Goal: Check status: Check status

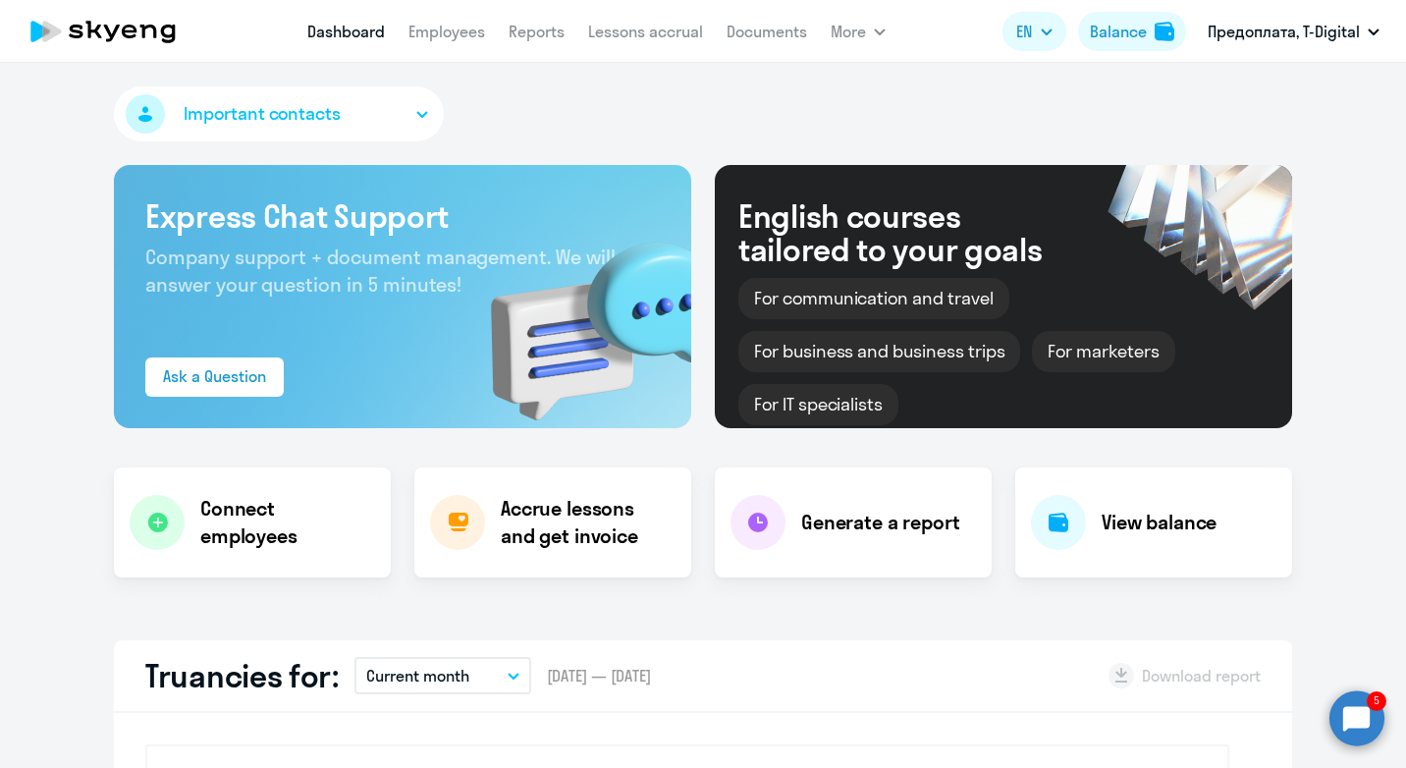
select select "30"
click at [452, 680] on p "Current month" at bounding box center [417, 676] width 103 height 24
click at [1116, 530] on h4 "View balance" at bounding box center [1158, 522] width 115 height 27
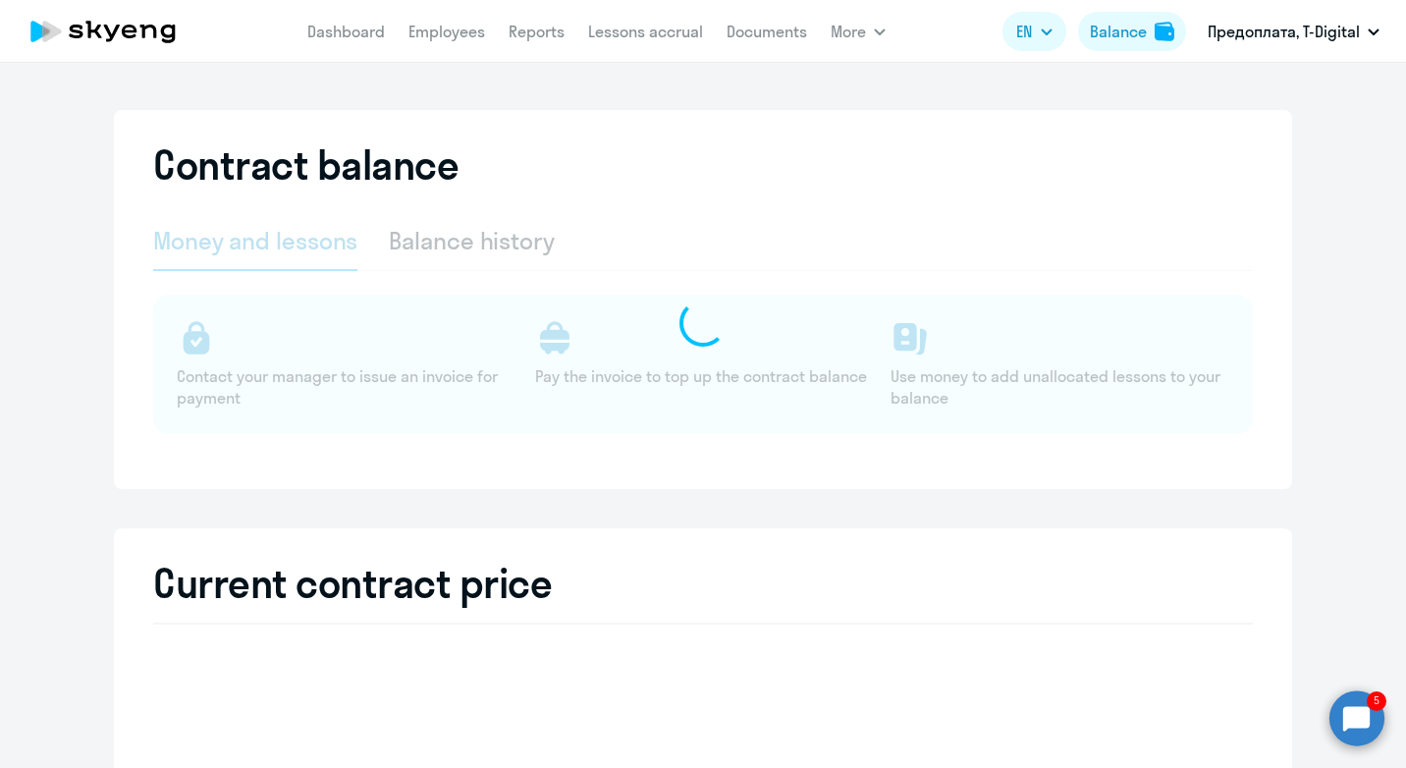
select select "english_adult_not_native_speaker"
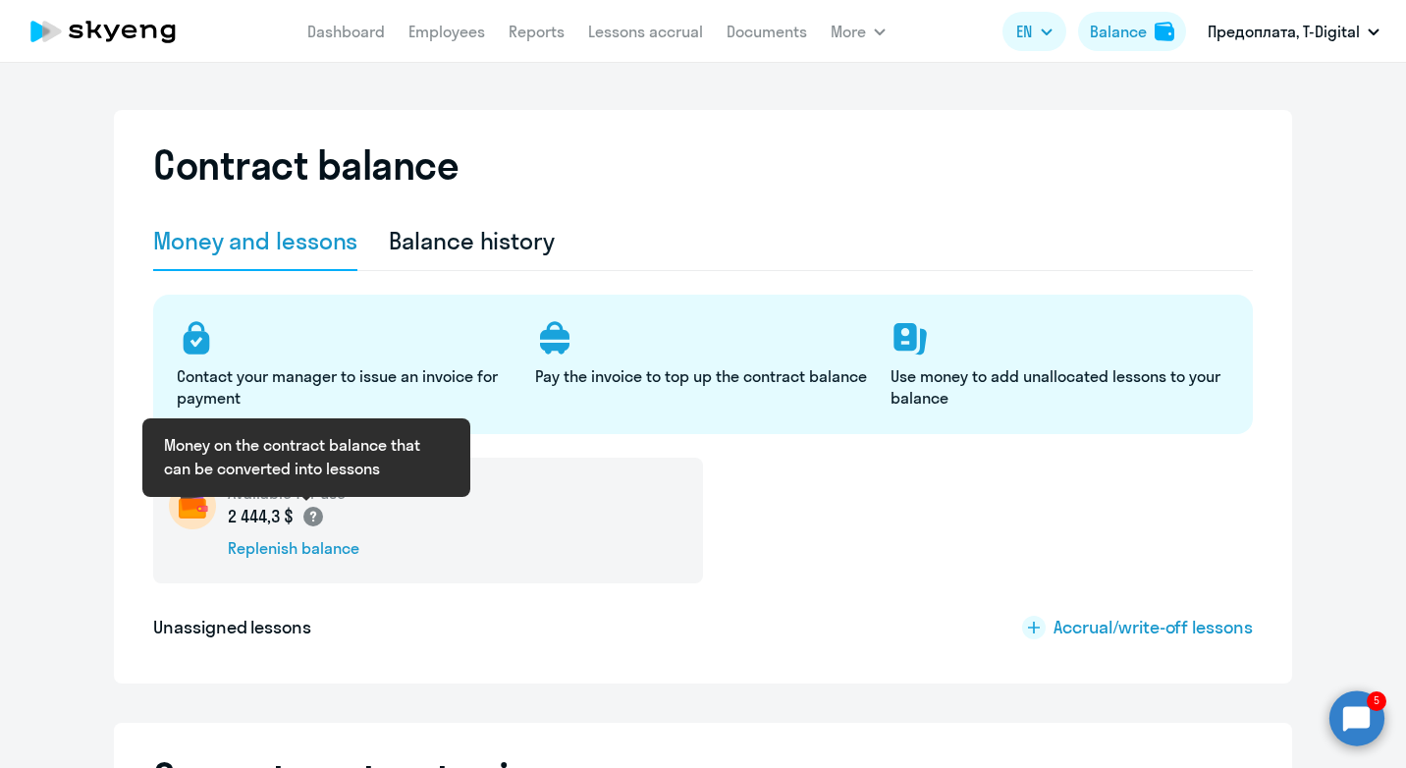
click at [309, 511] on icon at bounding box center [312, 516] width 6 height 11
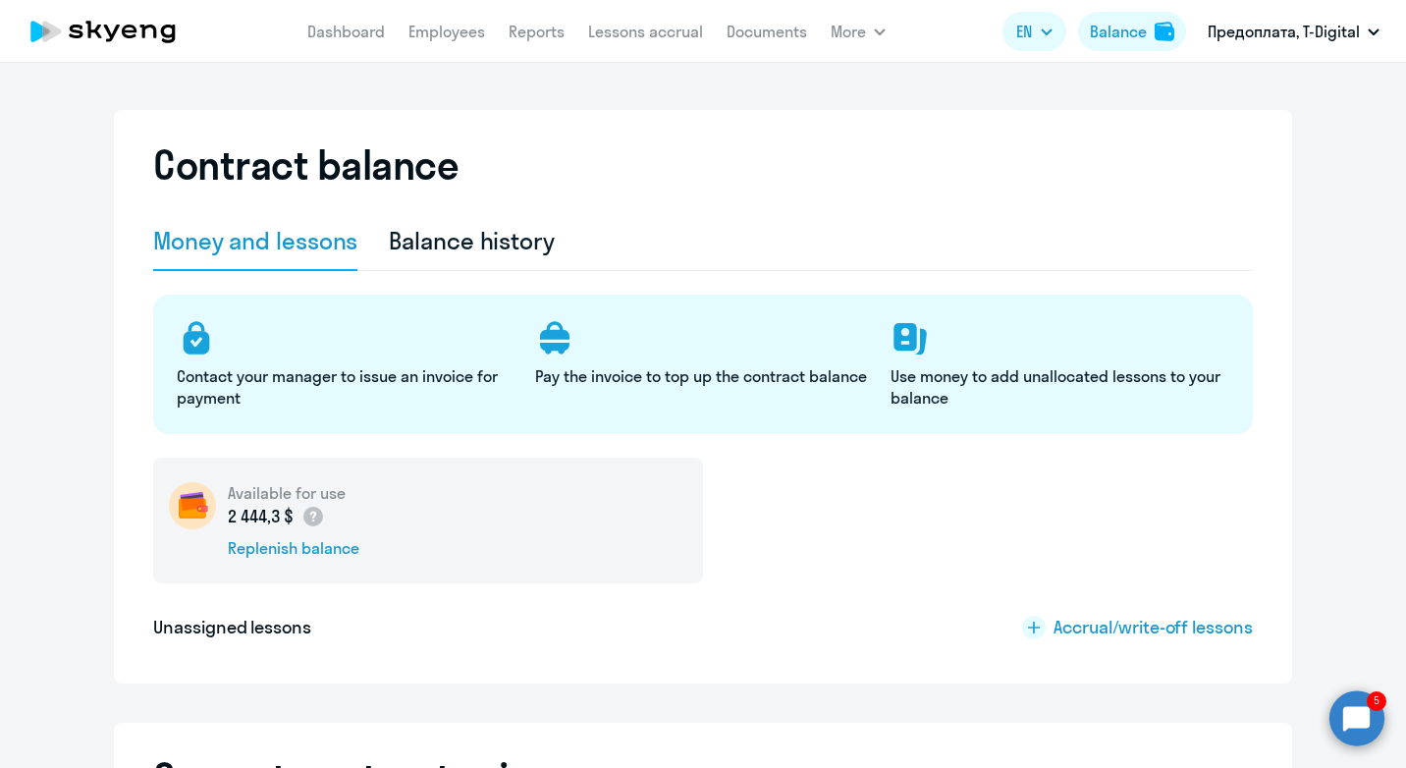
click at [523, 228] on div "Balance history" at bounding box center [472, 240] width 166 height 31
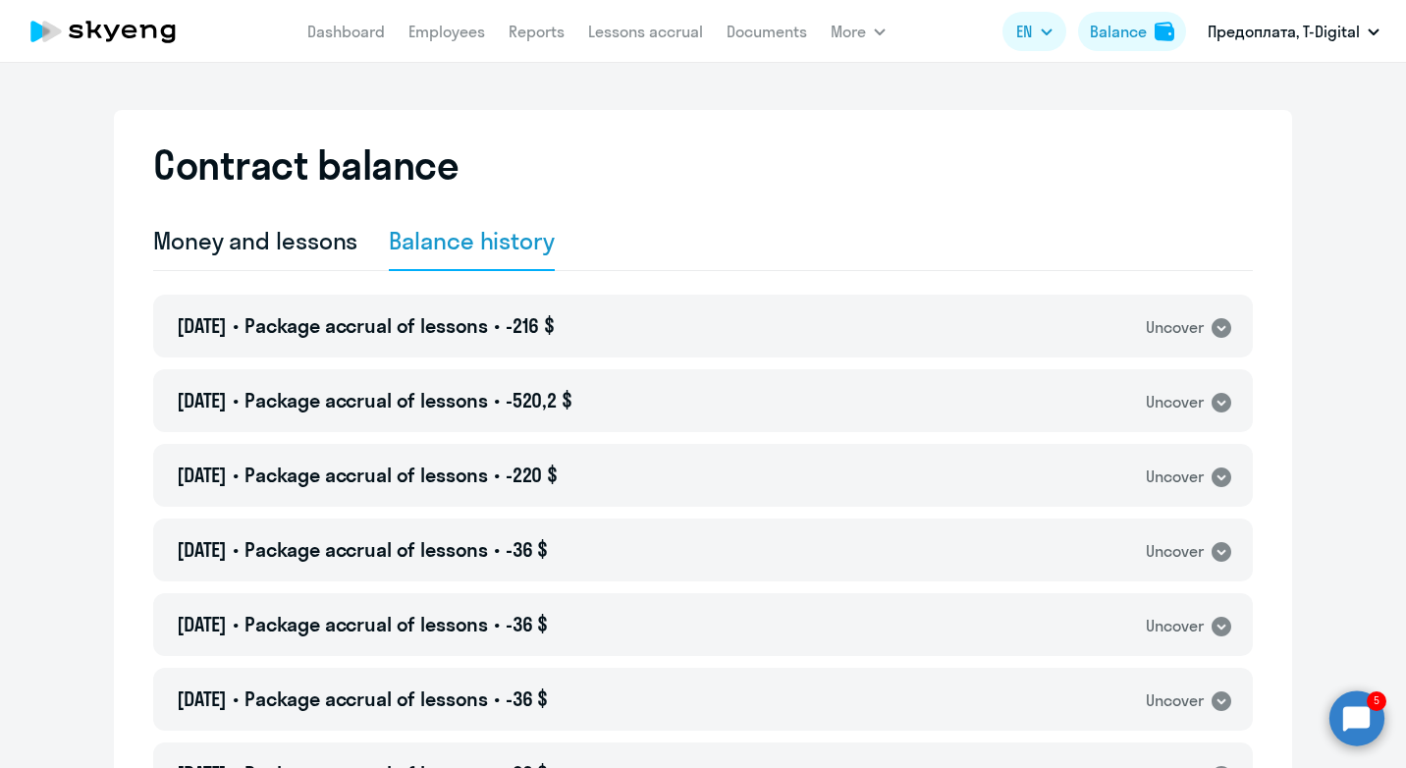
click at [1361, 718] on circle at bounding box center [1356, 717] width 55 height 55
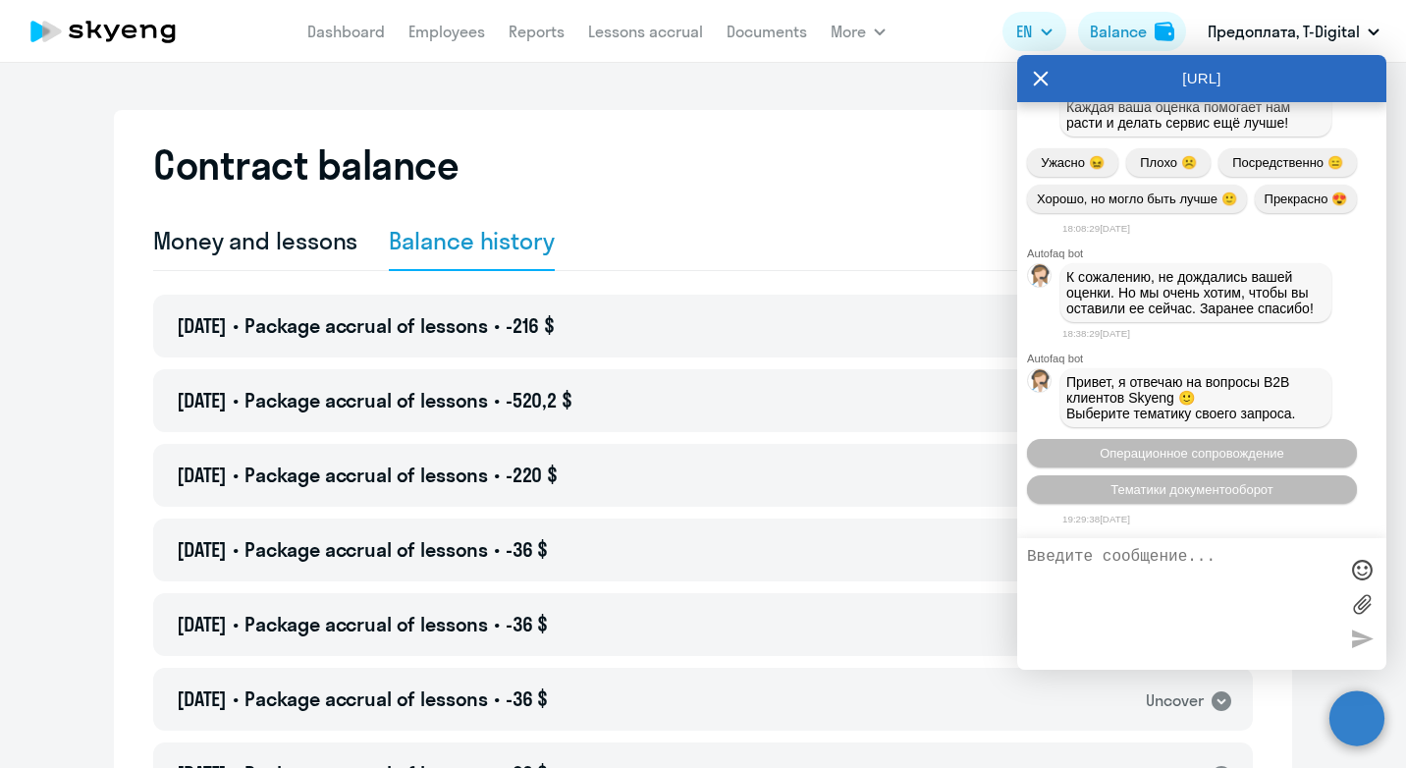
scroll to position [2683, 0]
click at [935, 224] on div "Money and lessons Balance history" at bounding box center [703, 241] width 1100 height 59
click at [1039, 79] on icon at bounding box center [1041, 79] width 15 height 15
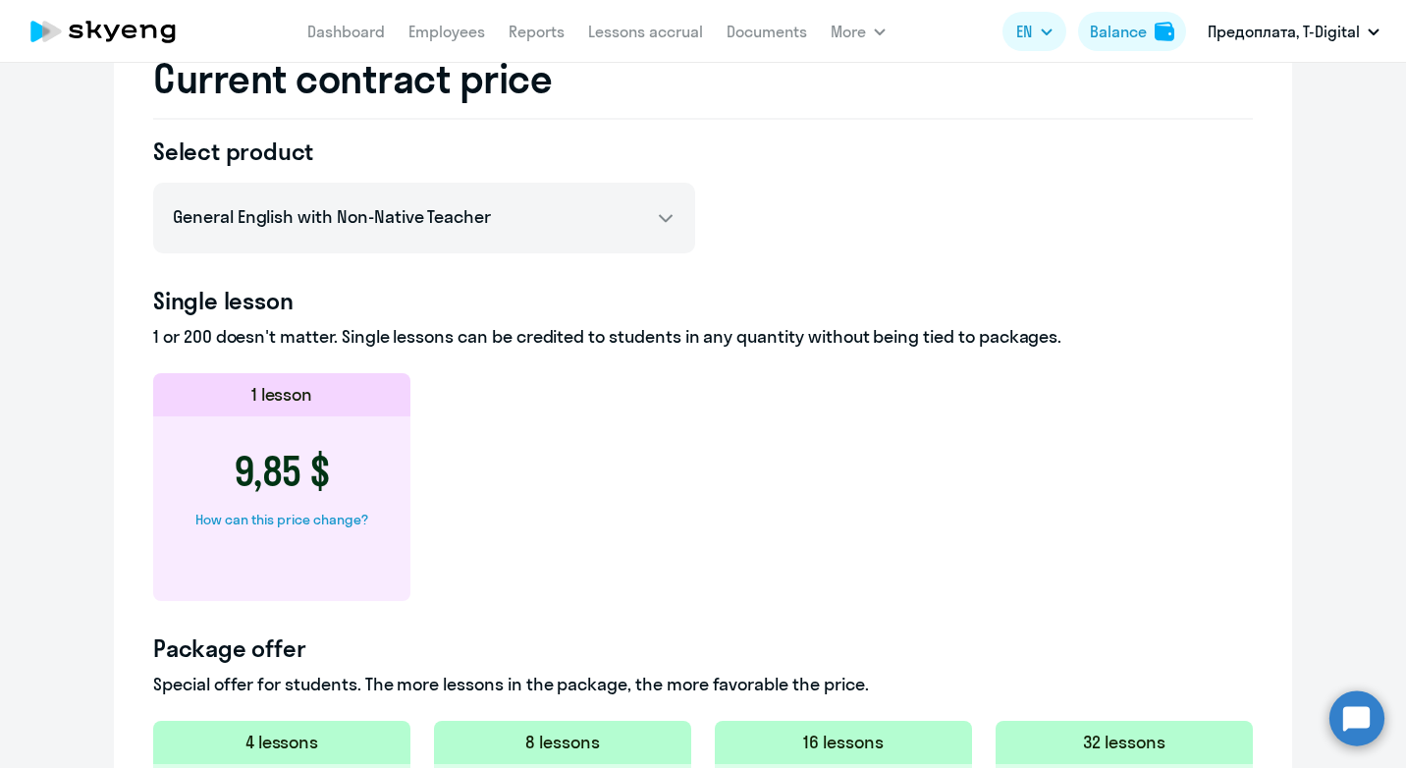
scroll to position [982, 0]
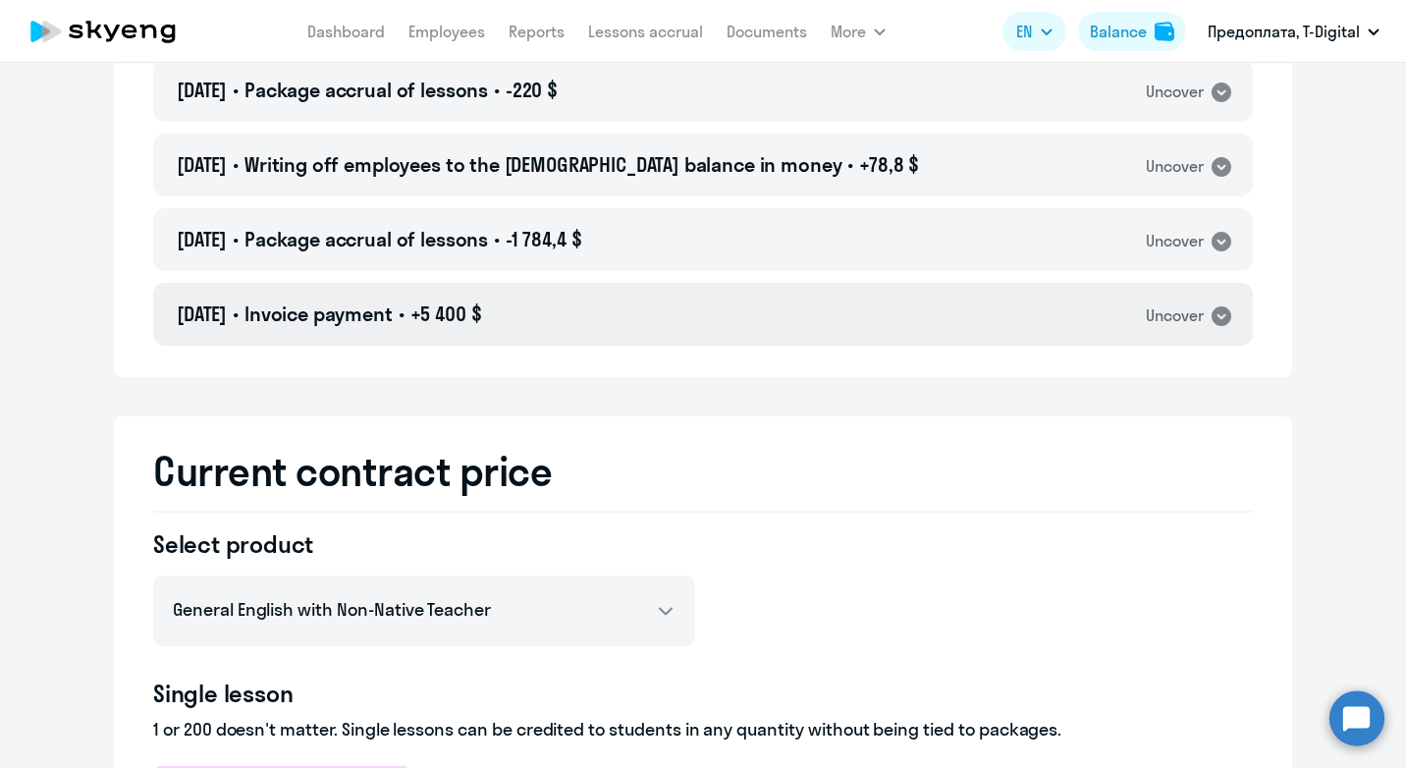
click at [1213, 313] on icon at bounding box center [1221, 316] width 20 height 20
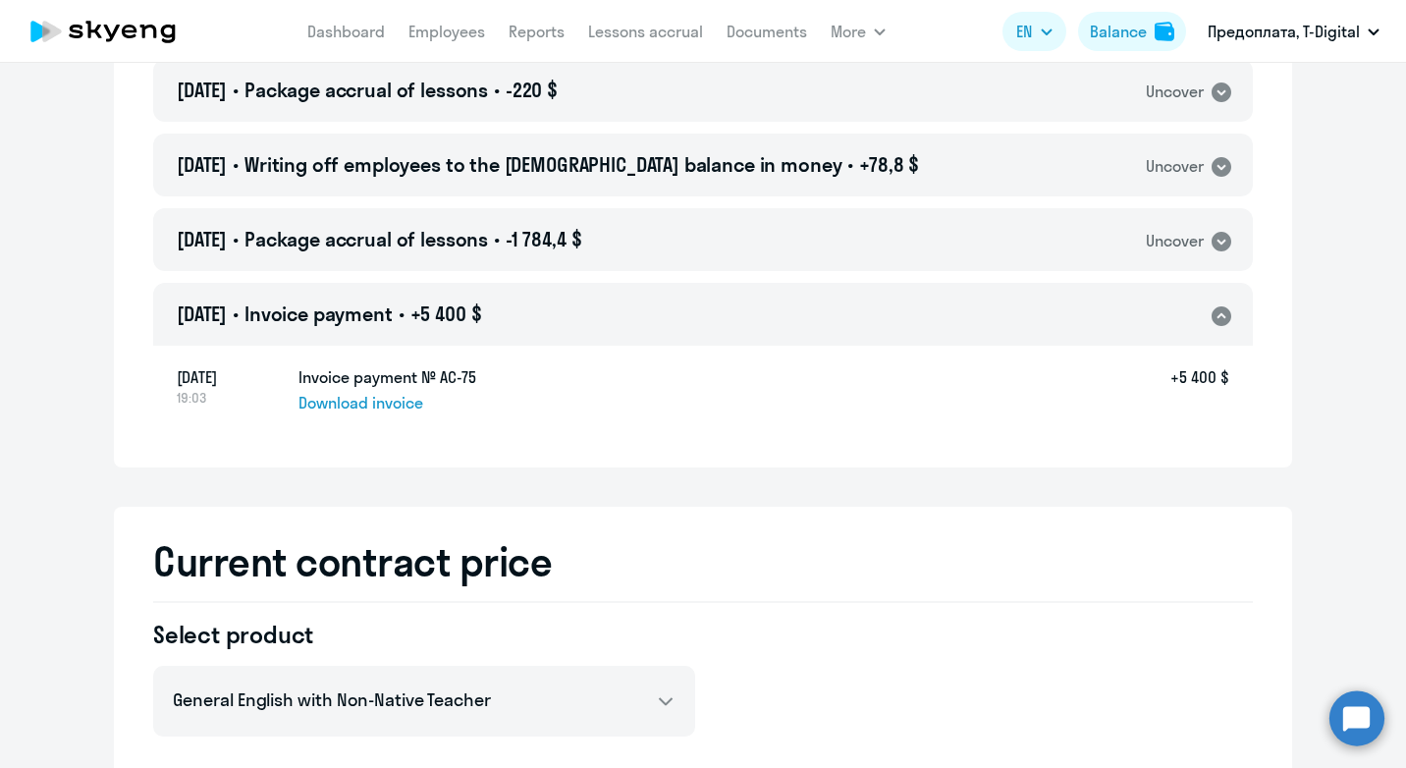
click at [349, 400] on span "Download invoice" at bounding box center [360, 403] width 125 height 24
